Goal: Information Seeking & Learning: Learn about a topic

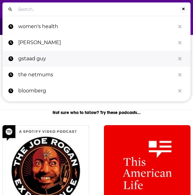
click at [39, 59] on p "gstaad guy" at bounding box center [96, 59] width 157 height 16
type input "gstaad guy"
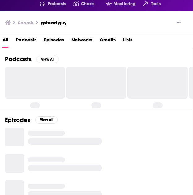
scroll to position [31, 0]
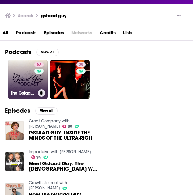
click at [32, 78] on link "67 The Gstaad Guy Podcast" at bounding box center [28, 80] width 40 height 40
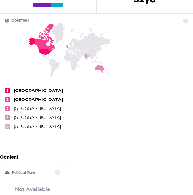
scroll to position [309, 0]
